Goal: Information Seeking & Learning: Learn about a topic

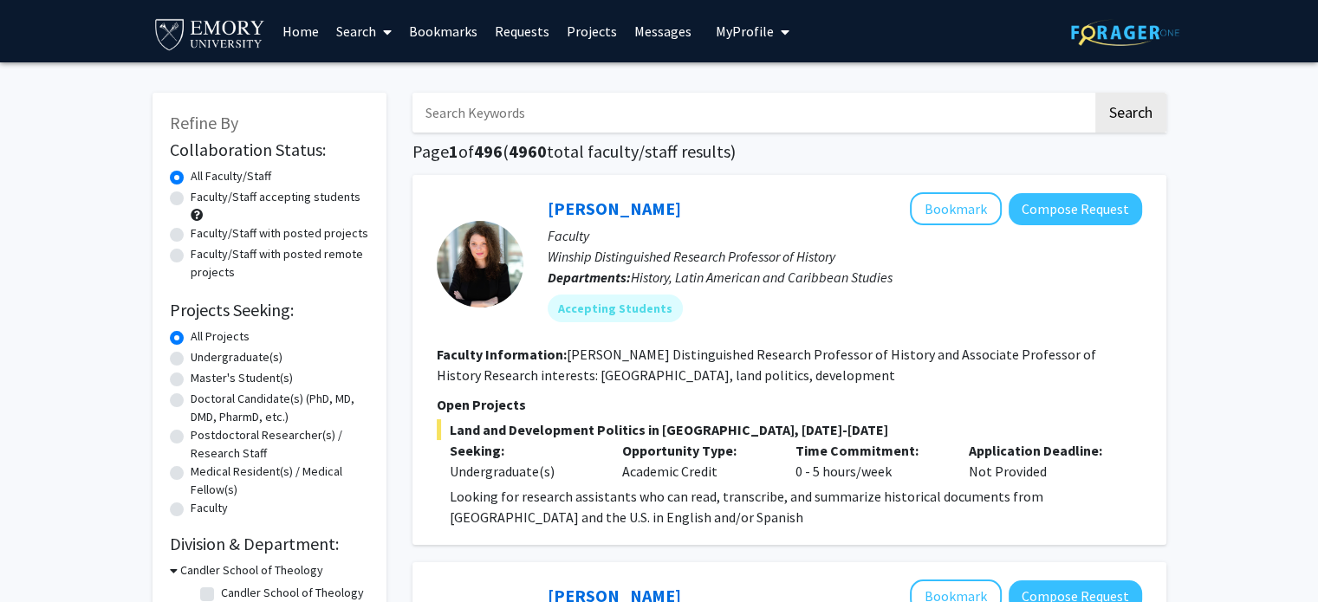
click at [191, 360] on label "Undergraduate(s)" at bounding box center [237, 357] width 92 height 18
click at [191, 360] on input "Undergraduate(s)" at bounding box center [196, 353] width 11 height 11
radio input "true"
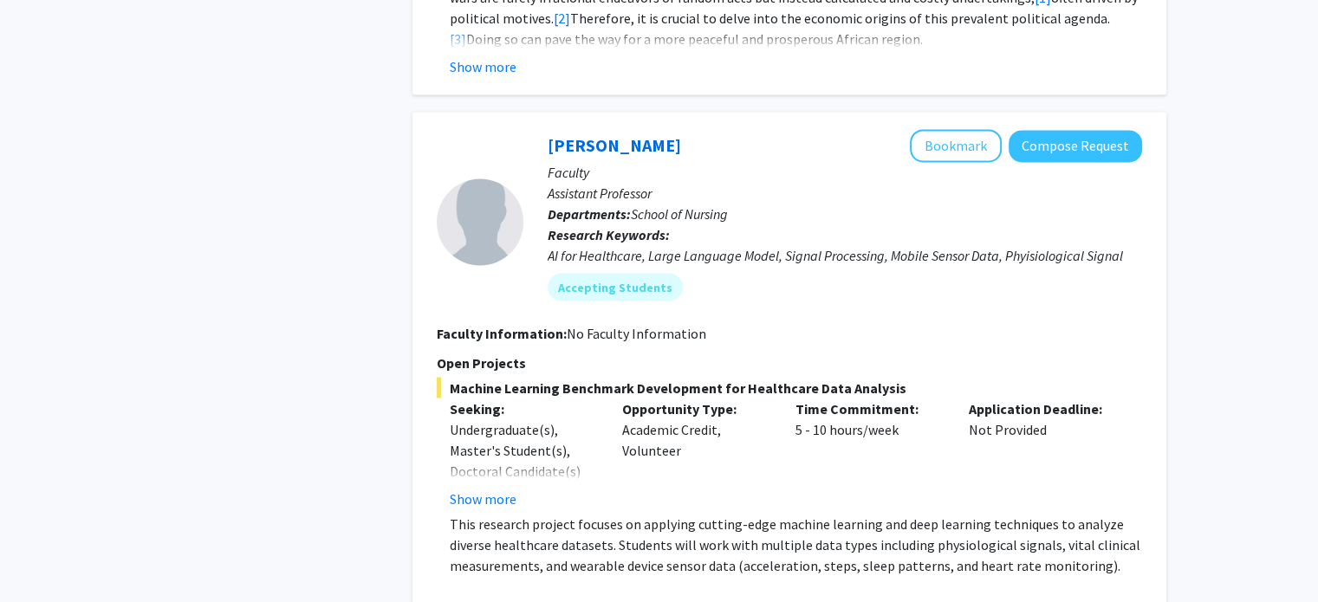
scroll to position [3466, 0]
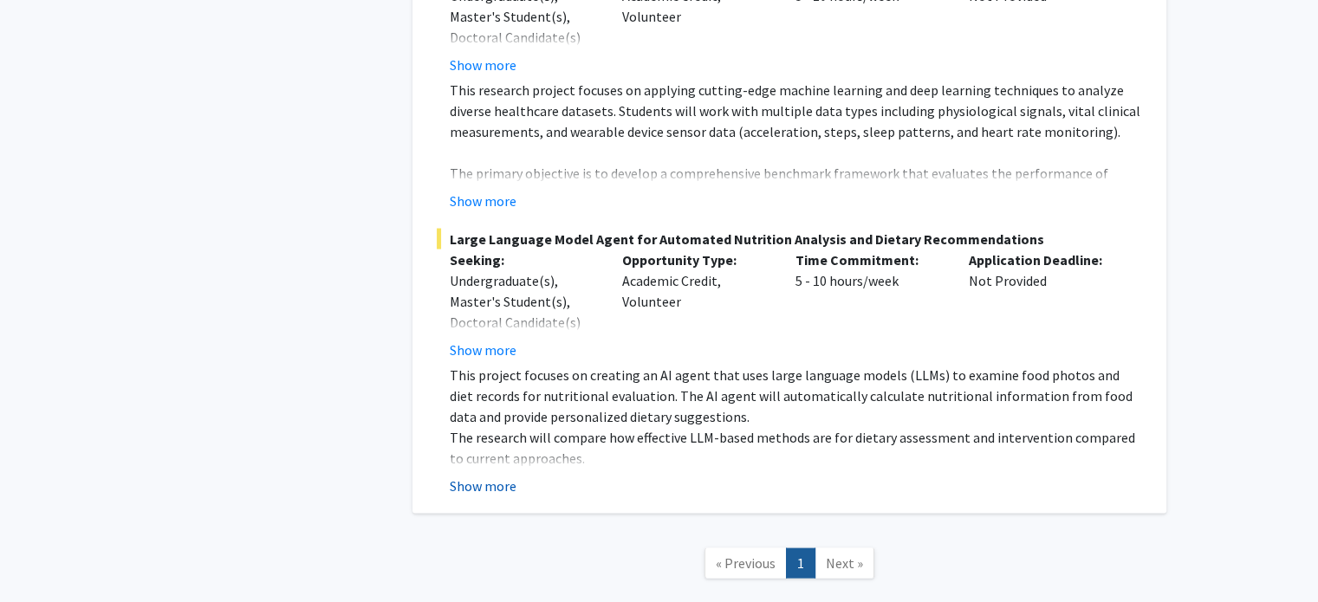
click at [486, 476] on button "Show more" at bounding box center [483, 486] width 67 height 21
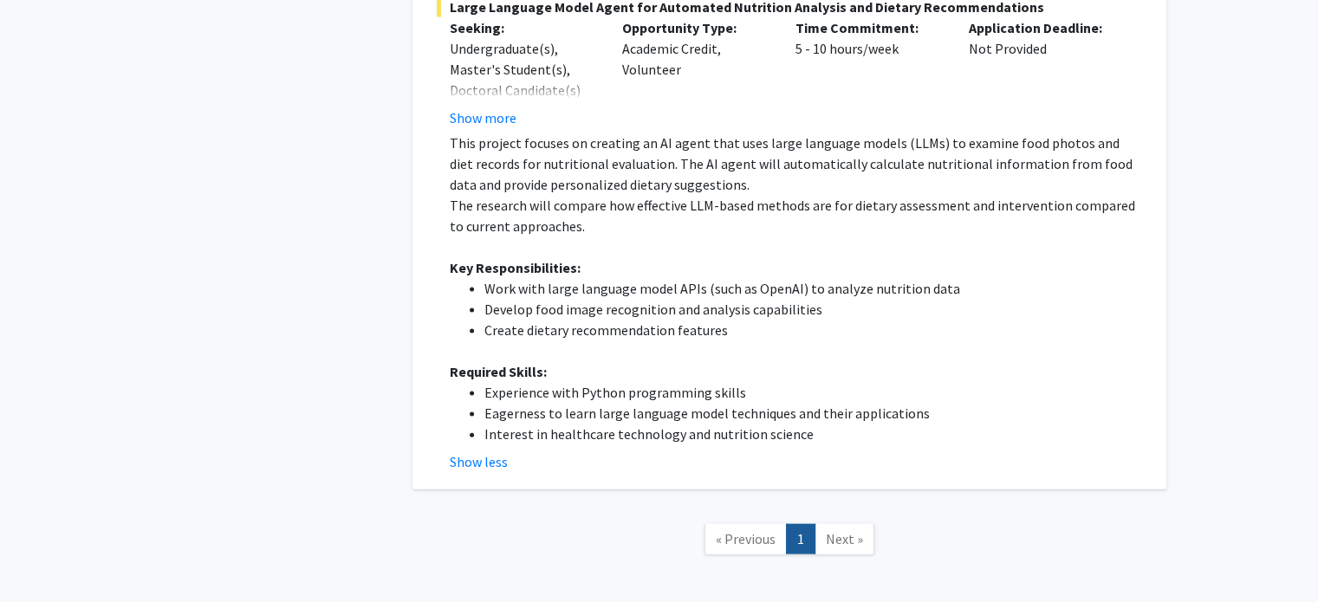
scroll to position [3711, 0]
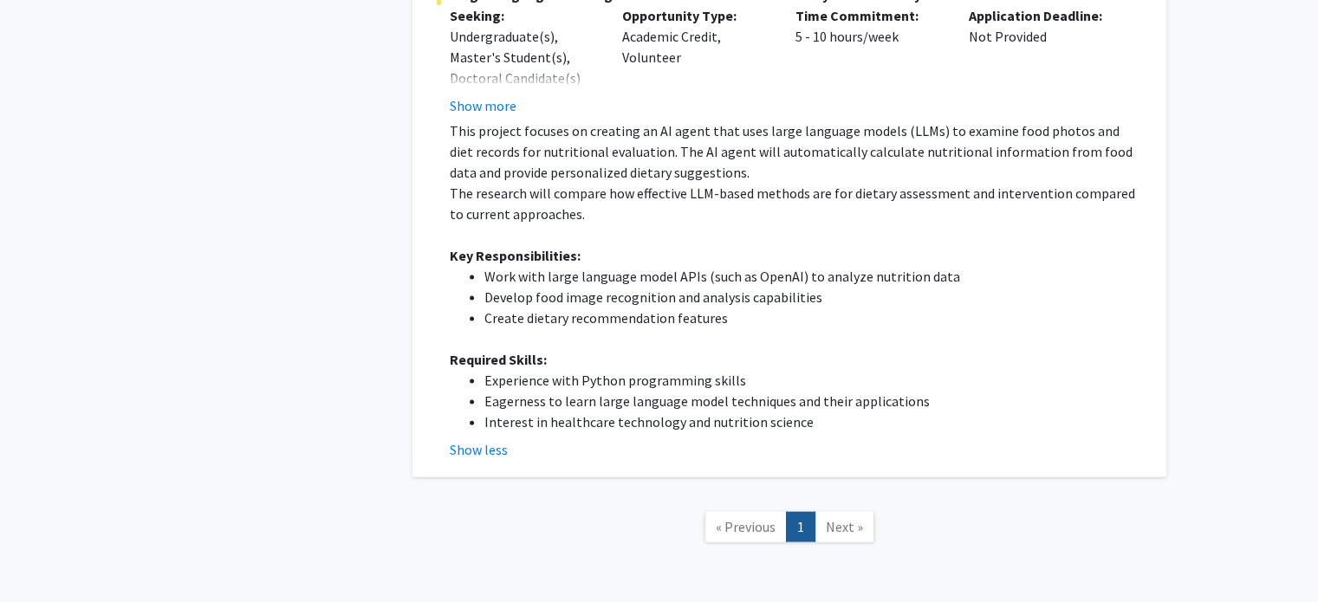
click at [834, 518] on span "Next »" at bounding box center [844, 526] width 37 height 17
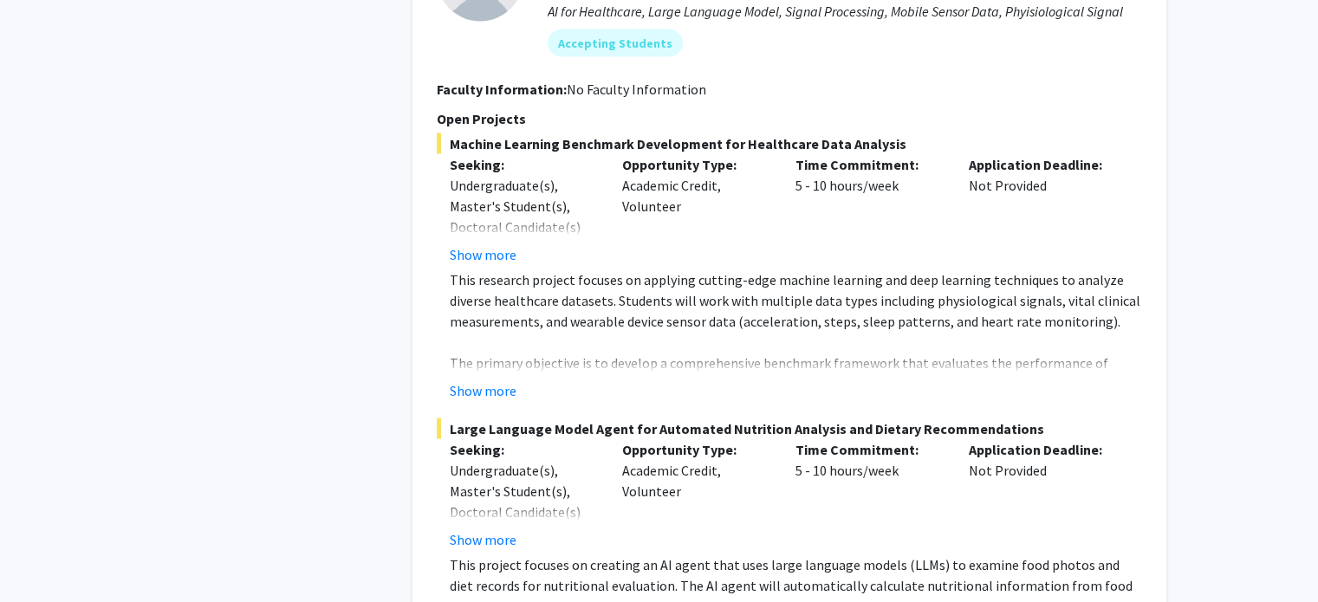
scroll to position [3191, 0]
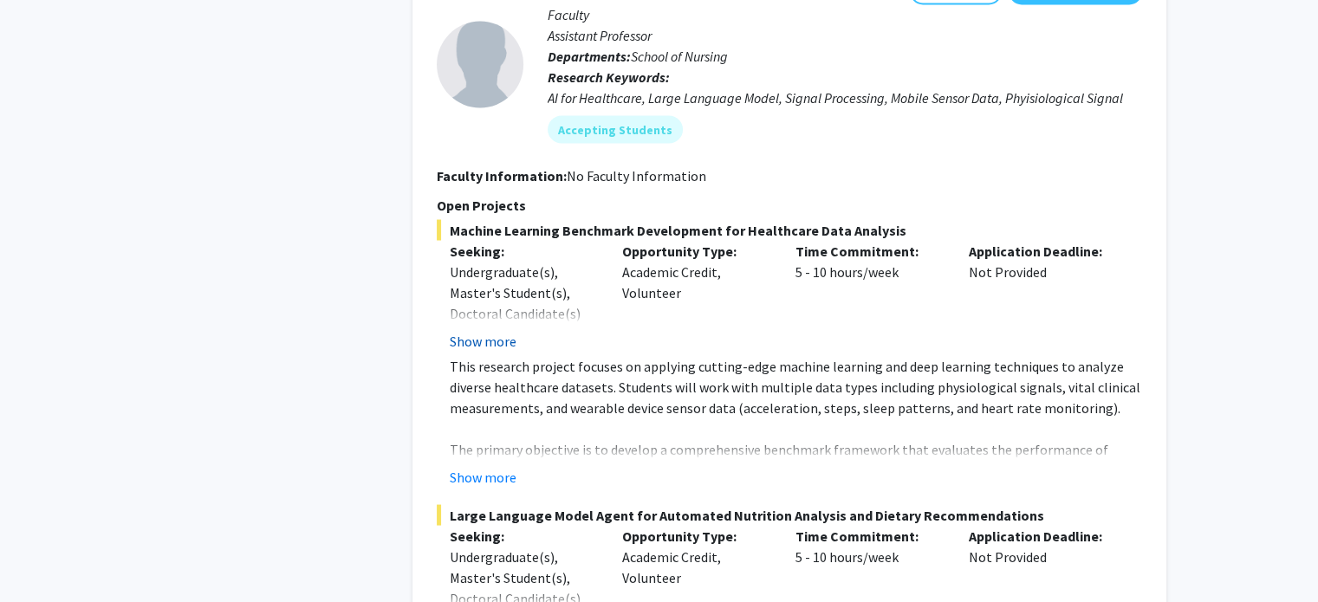
click at [494, 330] on button "Show more" at bounding box center [483, 340] width 67 height 21
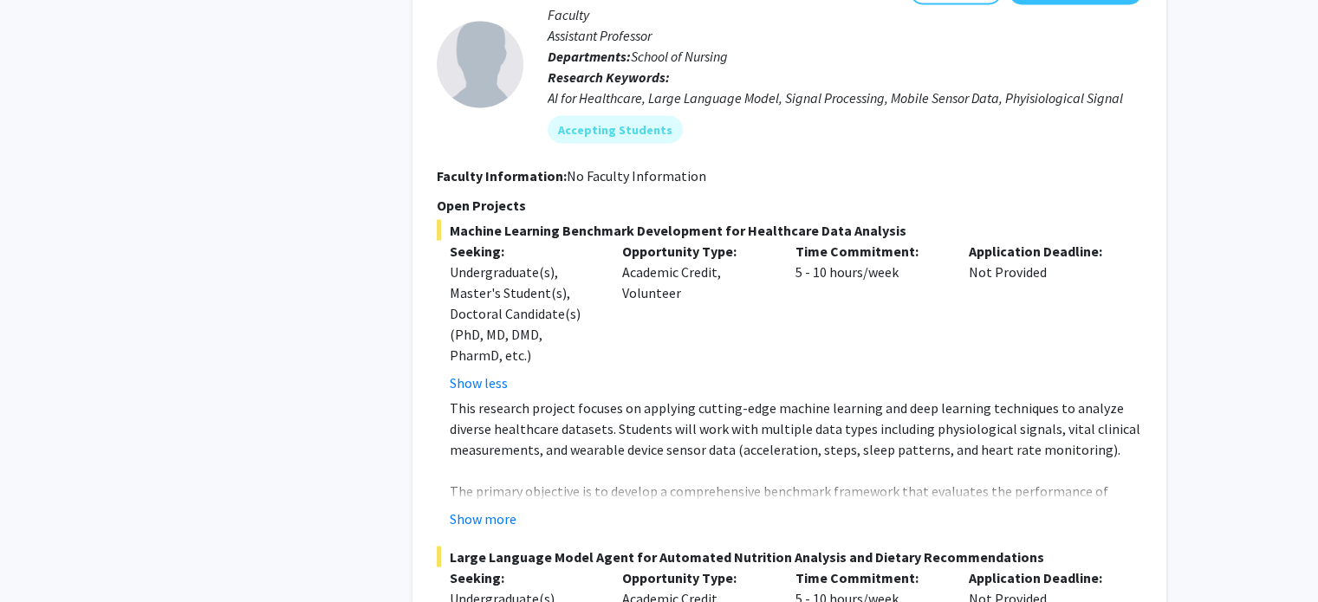
click at [461, 508] on button "Show more" at bounding box center [483, 518] width 67 height 21
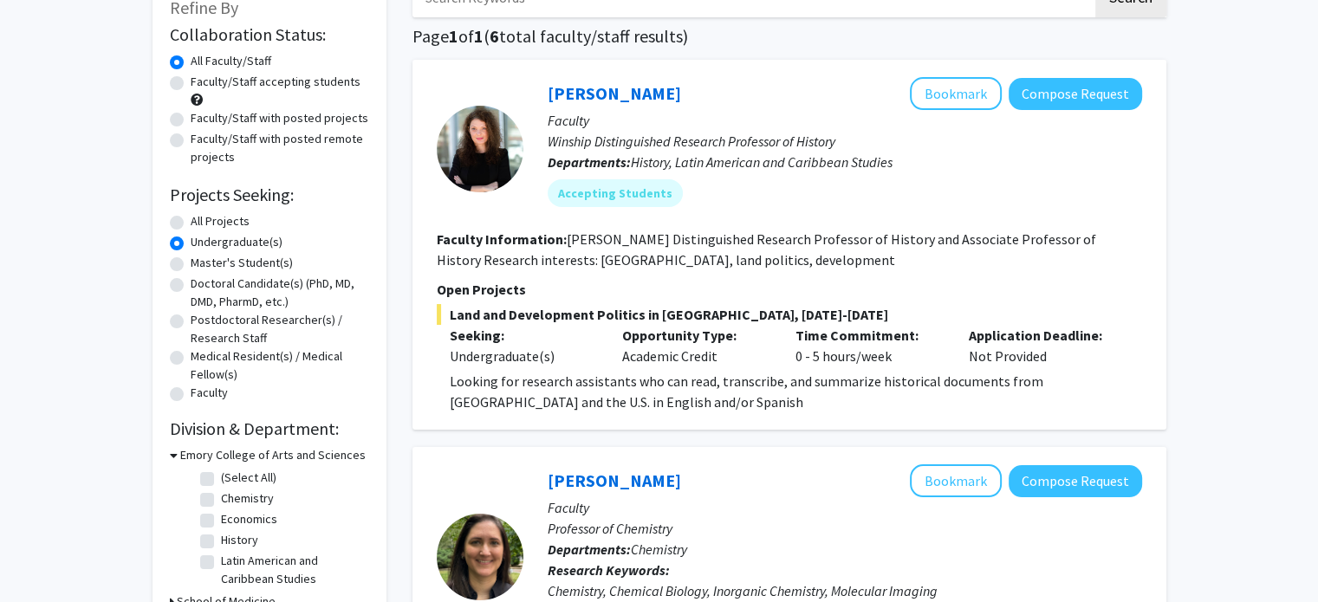
scroll to position [0, 0]
